Goal: Use online tool/utility: Utilize a website feature to perform a specific function

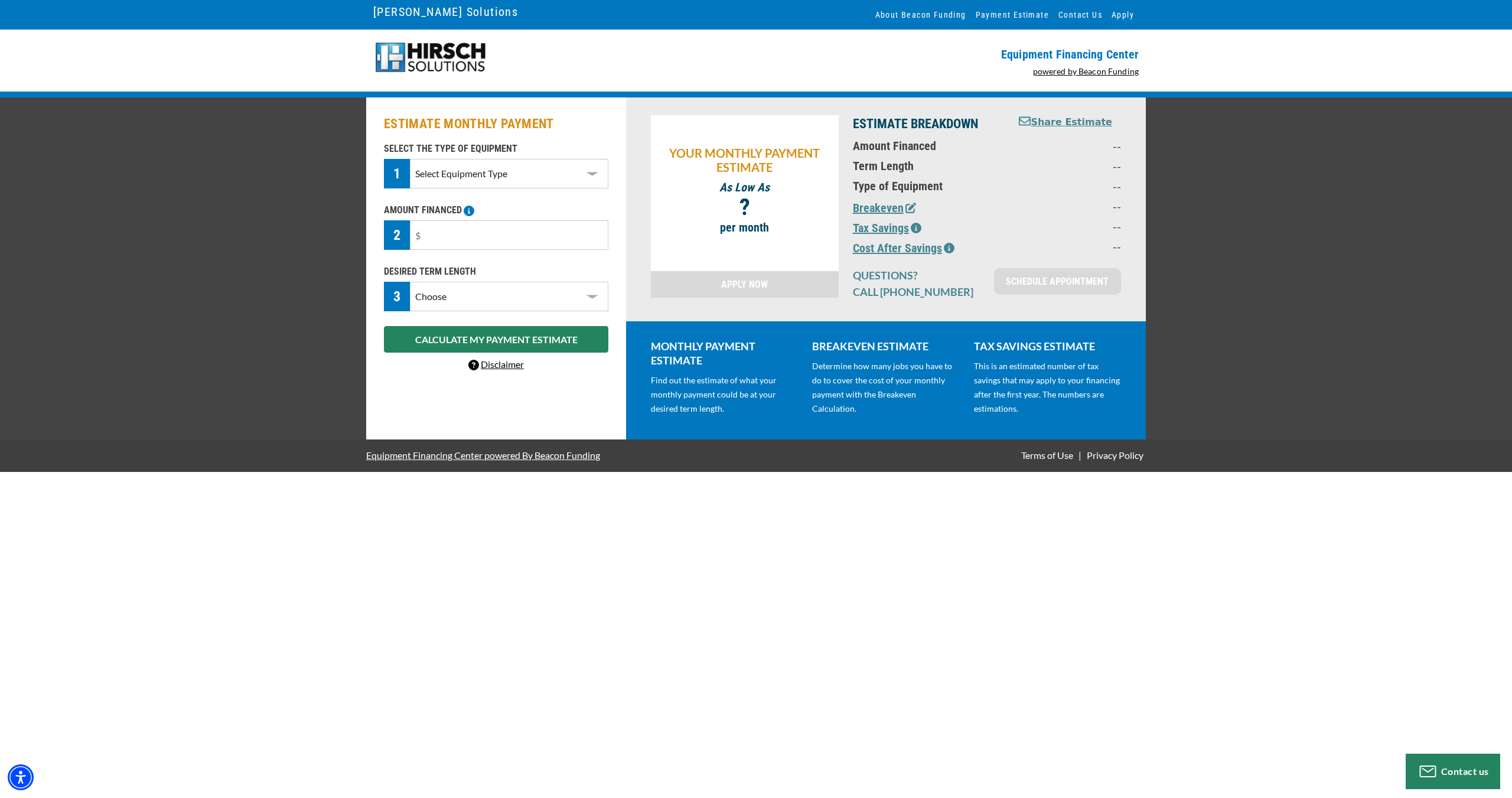
click at [592, 174] on select "Select Equipment Type DTG Printing Embroidery Screen Printing Software and Auto…" at bounding box center [509, 174] width 199 height 29
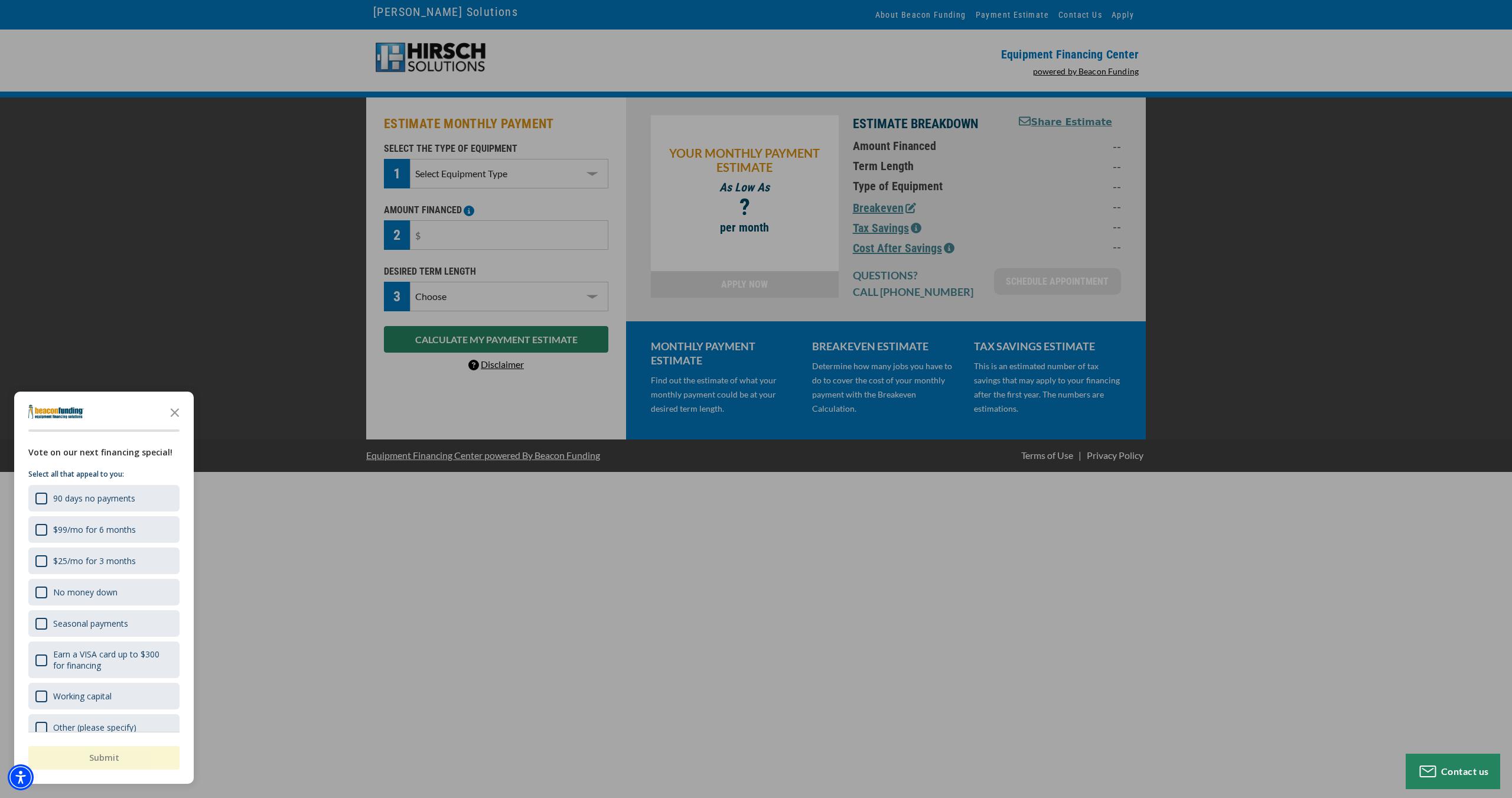
click at [602, 535] on div "button" at bounding box center [756, 399] width 1512 height 798
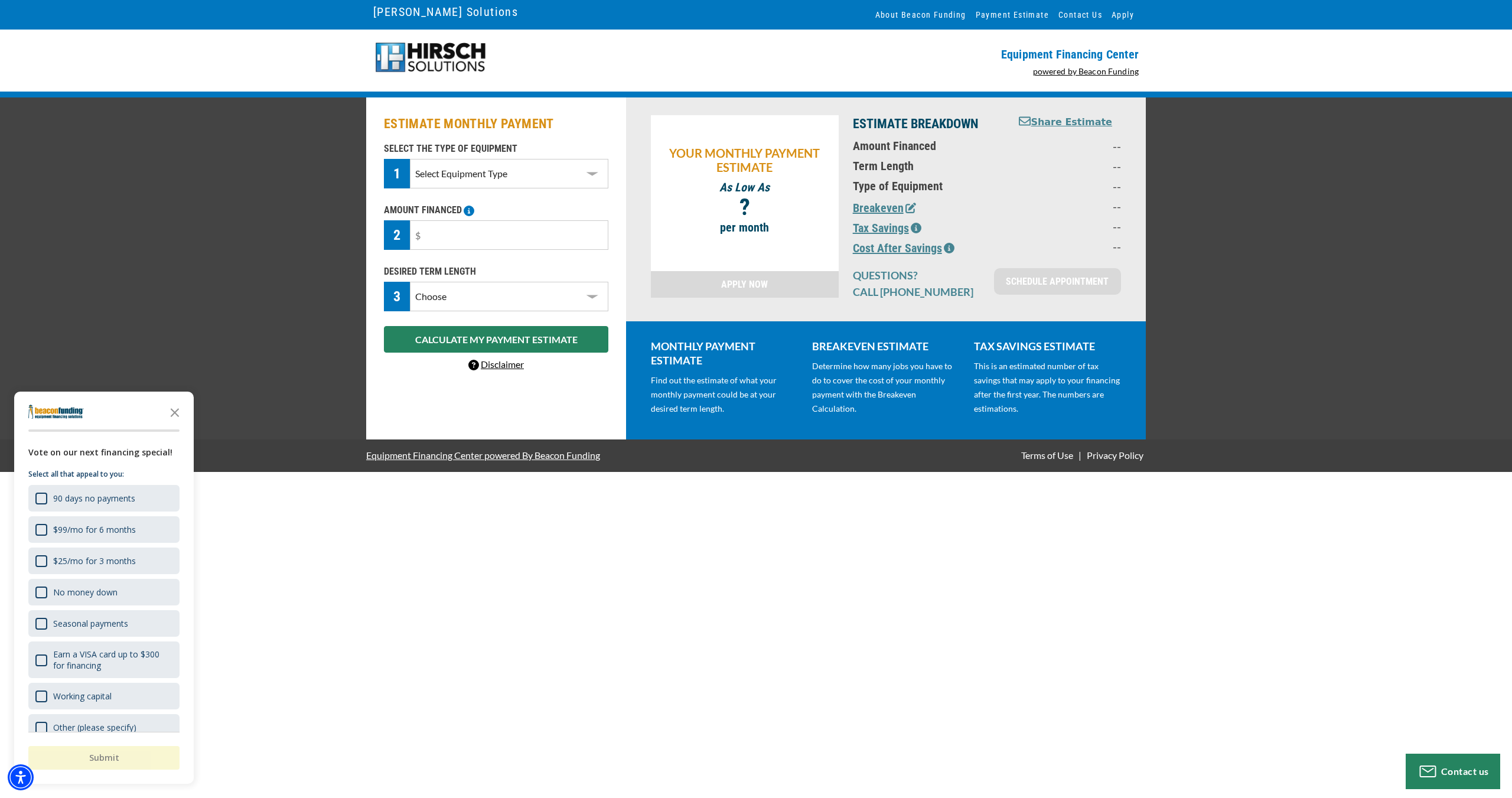
click at [596, 179] on select "Select Equipment Type DTG Printing Embroidery Screen Printing Software and Auto…" at bounding box center [509, 174] width 199 height 29
select select "1"
click at [410, 159] on select "Select Equipment Type DTG Printing Embroidery Screen Printing Software and Auto…" at bounding box center [509, 174] width 199 height 29
click at [584, 244] on input "text" at bounding box center [509, 235] width 199 height 29
type input "$85,000"
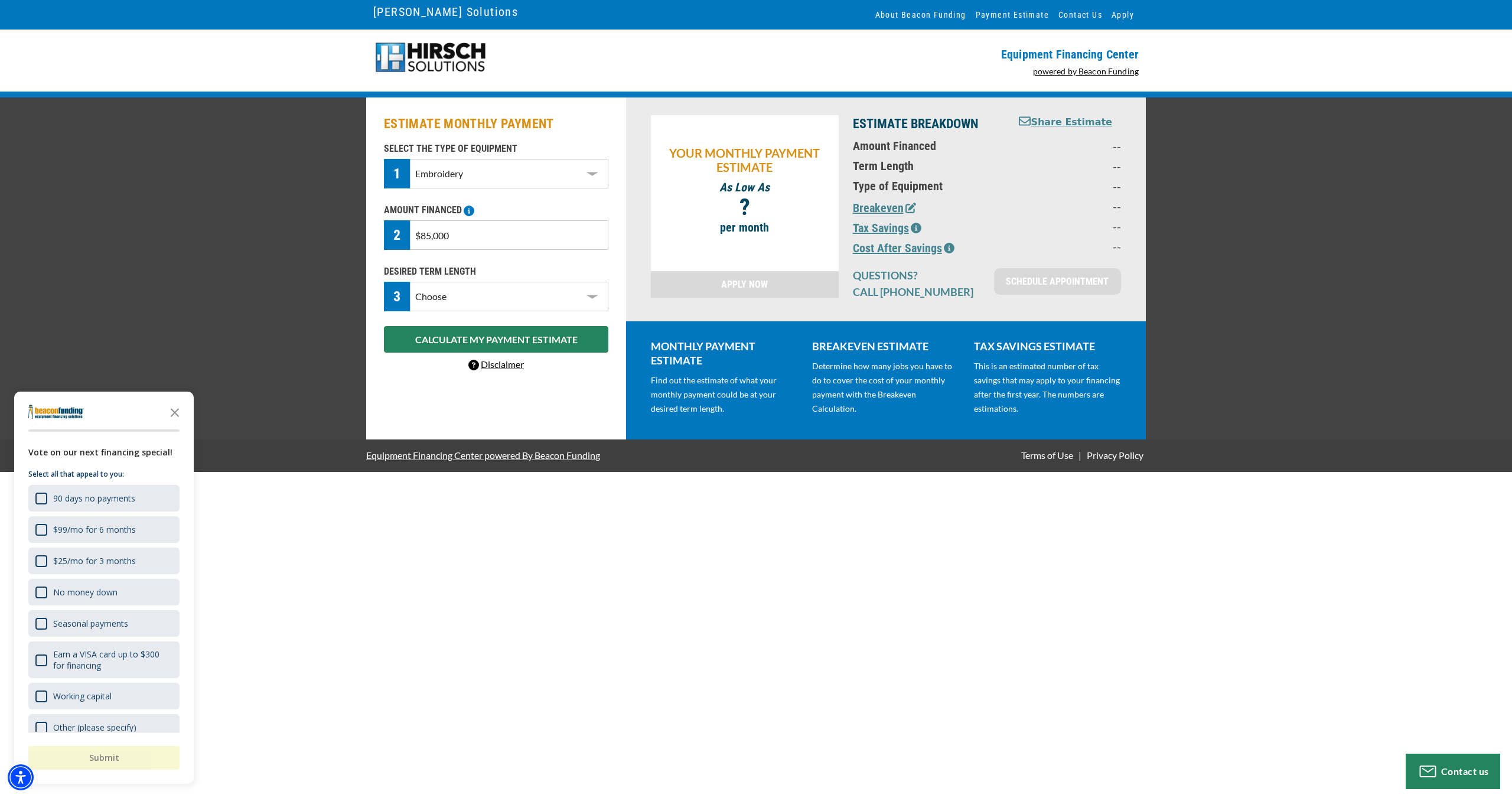
click at [574, 303] on select "Choose 36 Months 48 Months 60 Months" at bounding box center [509, 296] width 199 height 29
select select "60"
click at [410, 281] on select "Choose 36 Months 48 Months 60 Months" at bounding box center [509, 296] width 199 height 29
click at [550, 340] on button "CALCULATE MY PAYMENT ESTIMATE" at bounding box center [496, 339] width 225 height 27
